Goal: Information Seeking & Learning: Learn about a topic

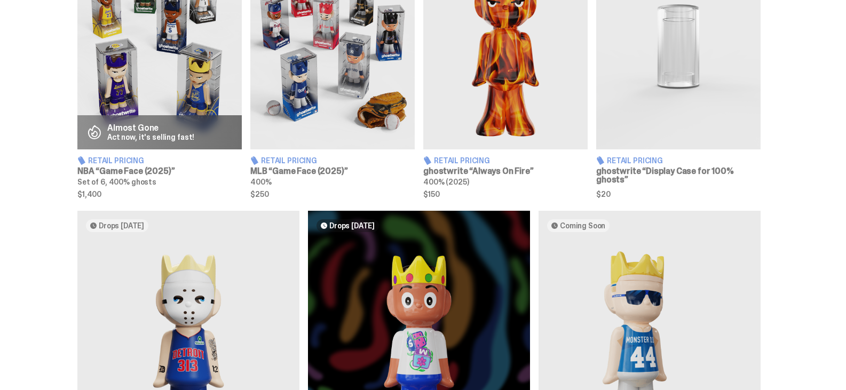
scroll to position [481, 0]
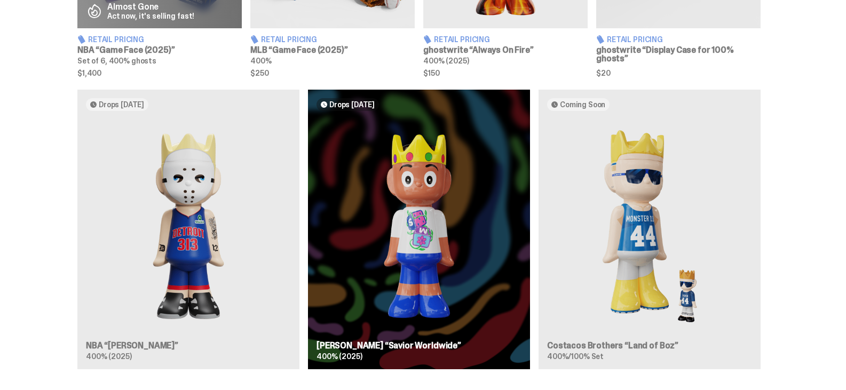
scroll to position [587, 0]
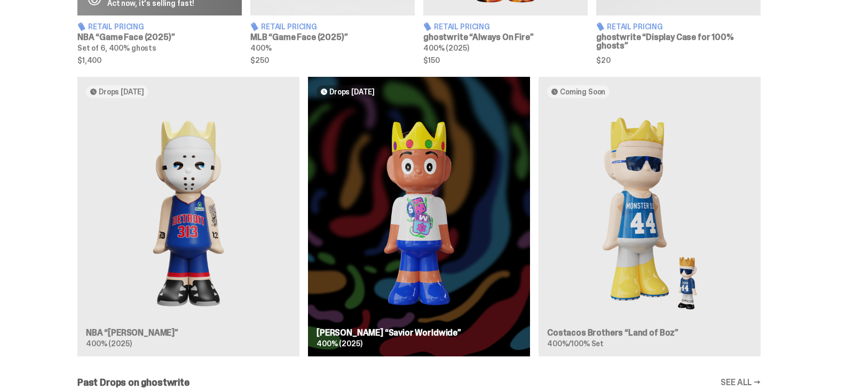
click at [185, 229] on div "Drops [DATE] NBA “[PERSON_NAME]” 400% (2025) Drops [DATE] [PERSON_NAME] “Savior…" at bounding box center [419, 221] width 769 height 288
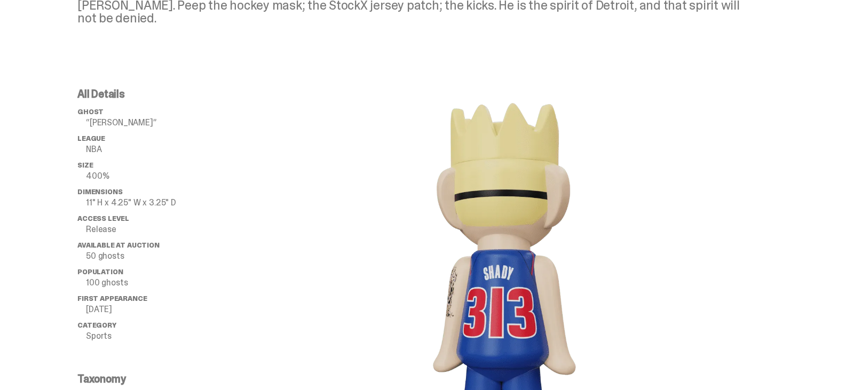
scroll to position [587, 0]
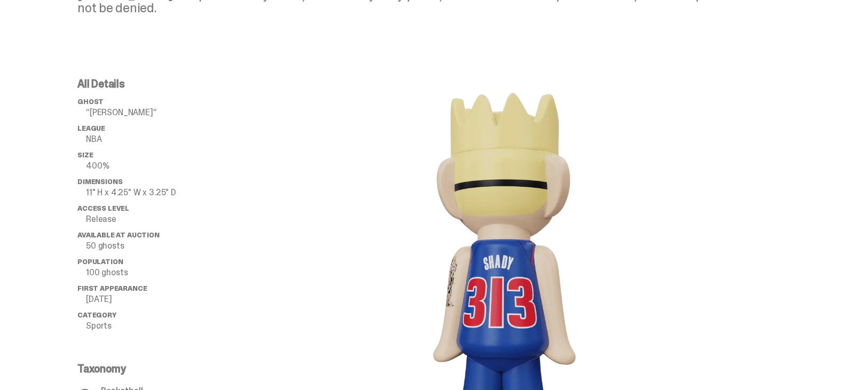
click at [83, 209] on span "Access Level" at bounding box center [103, 208] width 52 height 9
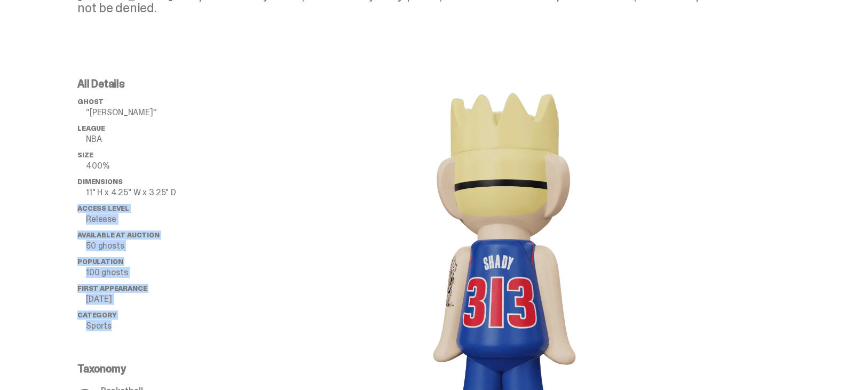
drag, startPoint x: 83, startPoint y: 209, endPoint x: 116, endPoint y: 328, distance: 123.1
click at [116, 328] on ul "ghost “[PERSON_NAME]” League NBA Size 400% Dimensions 11" H x 4.25" W x 3.25" D…" at bounding box center [162, 218] width 171 height 240
copy ul "Access Level Release Available at Auction 50 ghosts Population 100 ghosts First…"
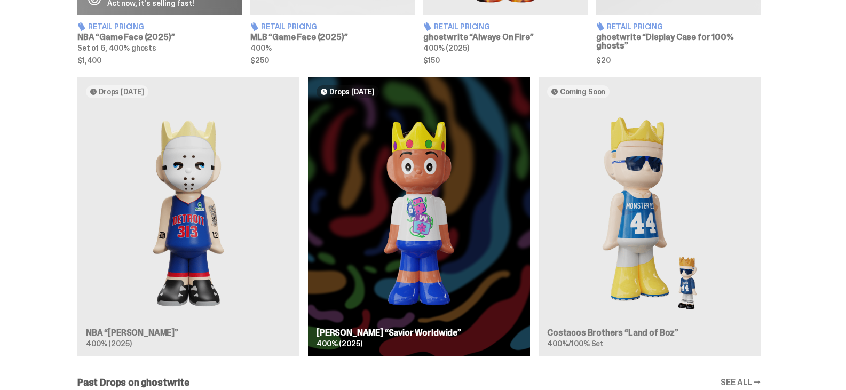
click at [366, 184] on div "Drops [DATE] NBA “[PERSON_NAME]” 400% (2025) Drops [DATE] [PERSON_NAME] “Savior…" at bounding box center [419, 221] width 769 height 288
click at [379, 183] on div "Drops [DATE] NBA “[PERSON_NAME]” 400% (2025) Drops [DATE] [PERSON_NAME] “Savior…" at bounding box center [419, 221] width 769 height 288
click at [429, 201] on div "Drops [DATE] NBA “[PERSON_NAME]” 400% (2025) Drops [DATE] [PERSON_NAME] “Savior…" at bounding box center [419, 221] width 769 height 288
click at [422, 217] on div "Drops [DATE] NBA “[PERSON_NAME]” 400% (2025) Drops [DATE] [PERSON_NAME] “Savior…" at bounding box center [419, 221] width 769 height 288
click at [397, 333] on div "Drops [DATE] NBA “[PERSON_NAME]” 400% (2025) Drops [DATE] [PERSON_NAME] “Savior…" at bounding box center [419, 221] width 769 height 288
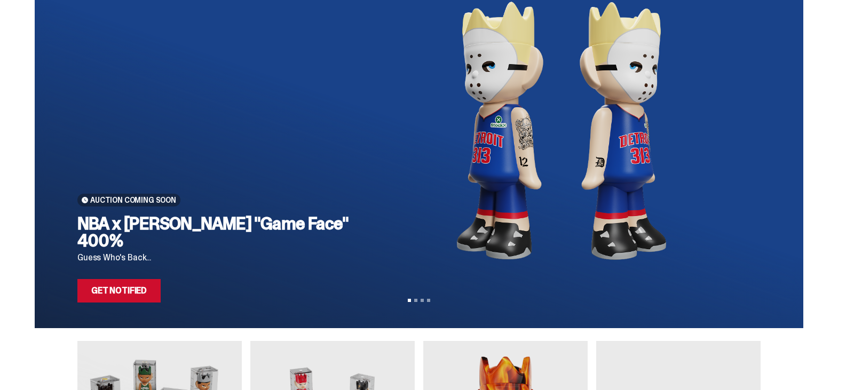
scroll to position [53, 0]
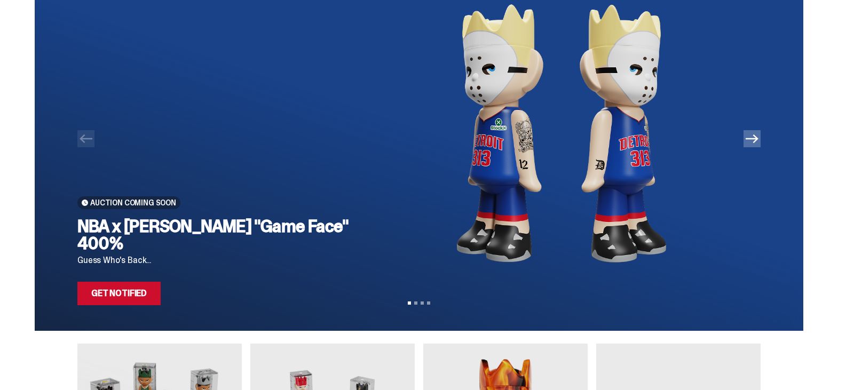
click at [126, 297] on link "Get Notified" at bounding box center [118, 293] width 83 height 23
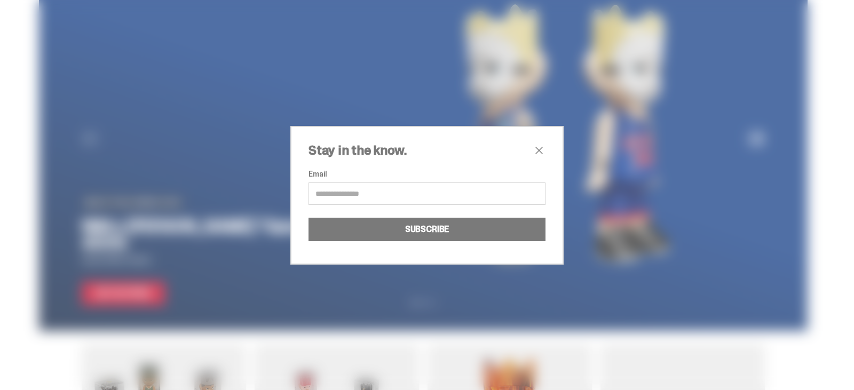
click at [537, 145] on span "close" at bounding box center [539, 150] width 13 height 13
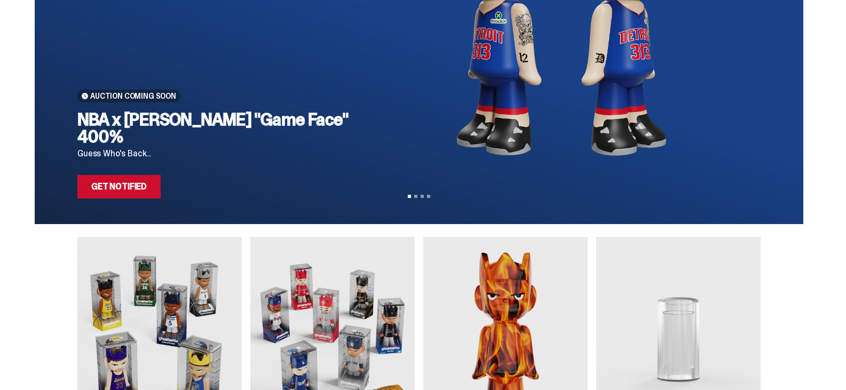
scroll to position [320, 0]
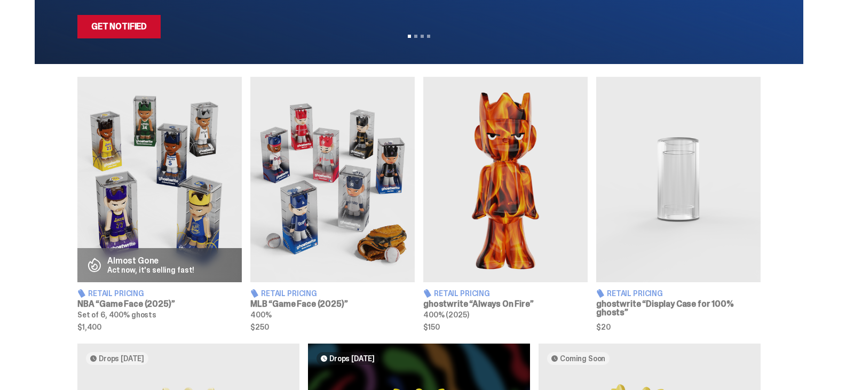
click at [530, 184] on img at bounding box center [505, 180] width 164 height 206
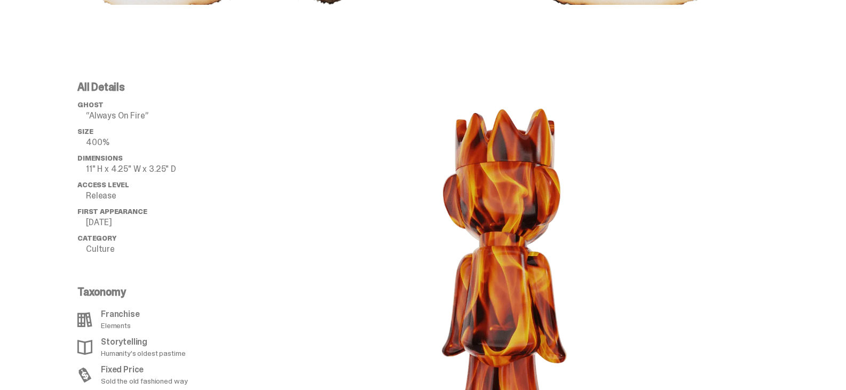
scroll to position [1014, 0]
